Goal: Information Seeking & Learning: Compare options

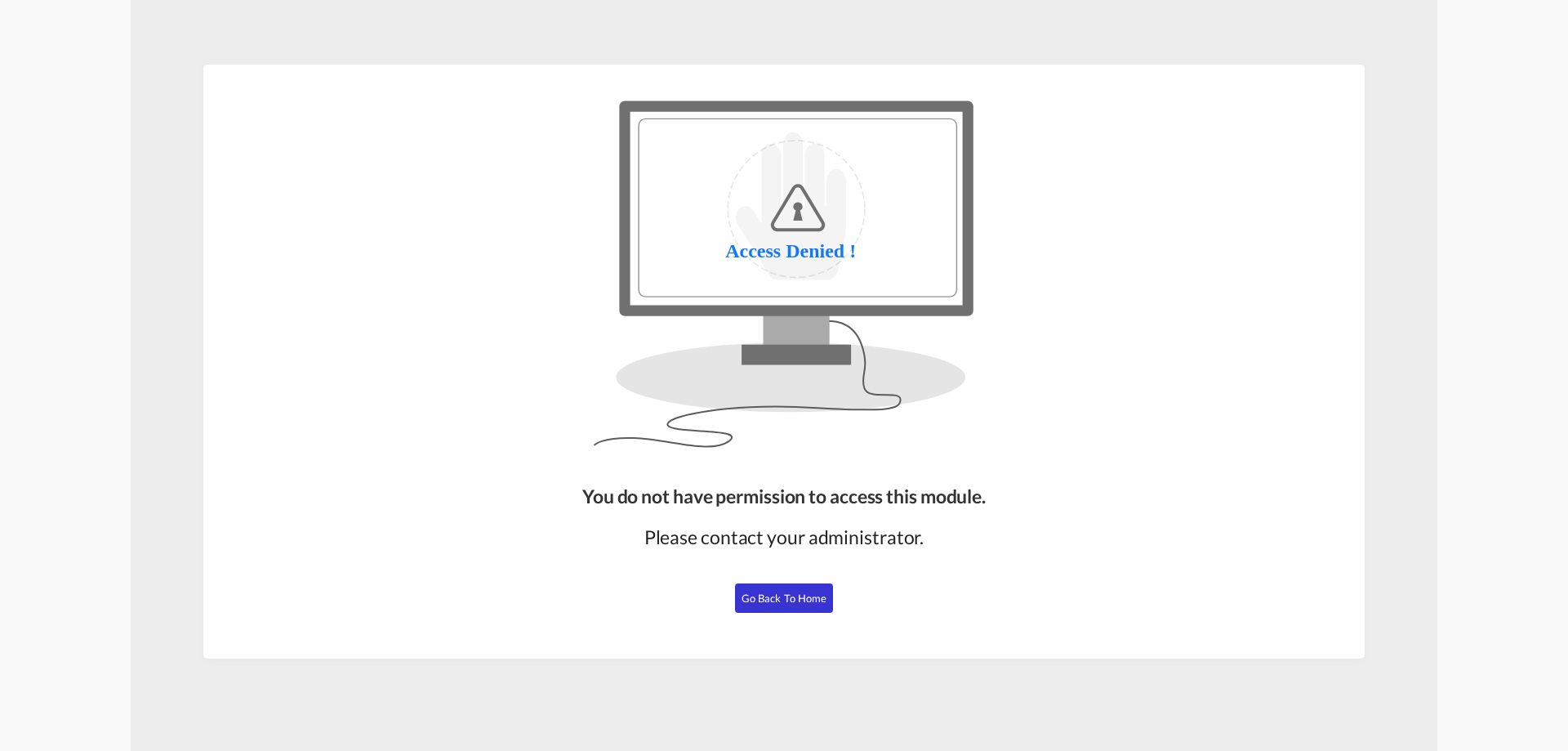
drag, startPoint x: 797, startPoint y: 592, endPoint x: 710, endPoint y: 467, distance: 152.3
click at [797, 594] on span "Go Back to Home" at bounding box center [784, 597] width 85 height 13
